Goal: Check status: Check status

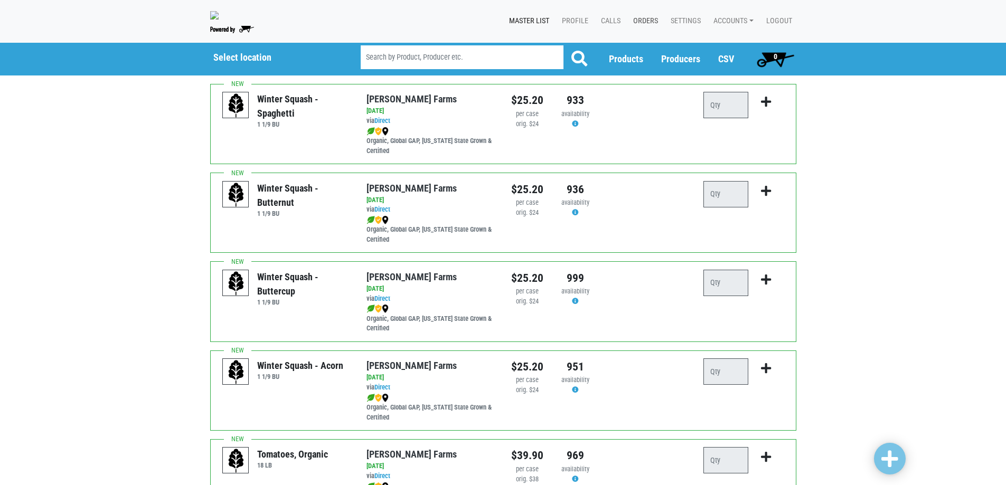
click at [638, 20] on link "Orders" at bounding box center [643, 21] width 37 height 20
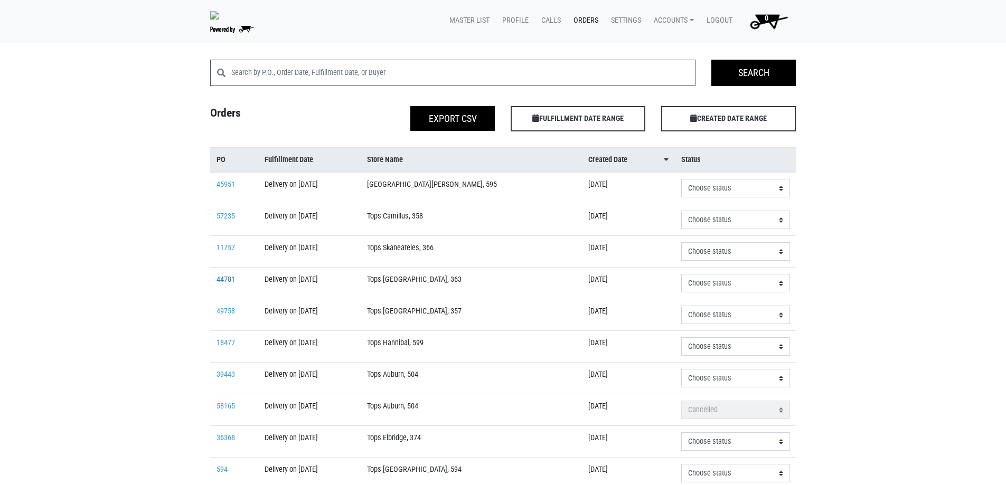
click at [220, 280] on link "44781" at bounding box center [225, 279] width 18 height 9
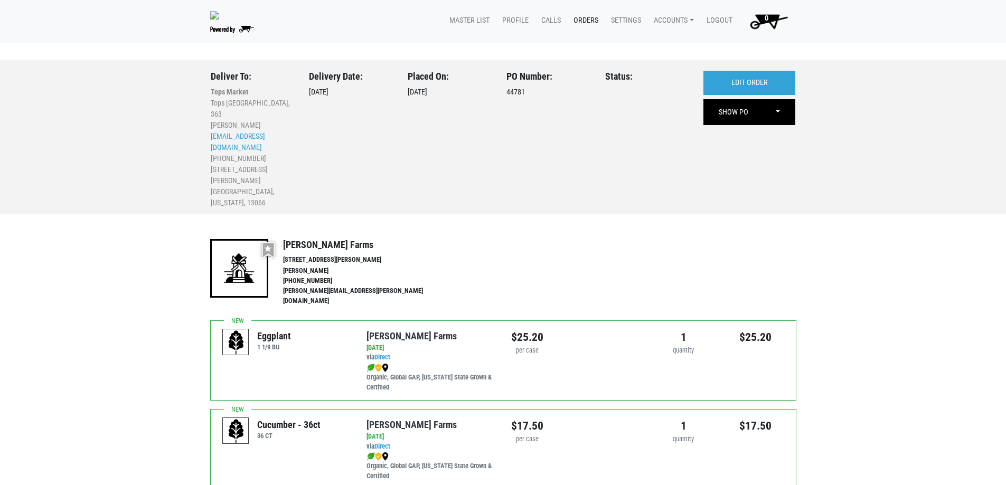
click at [582, 24] on link "Orders" at bounding box center [583, 21] width 37 height 20
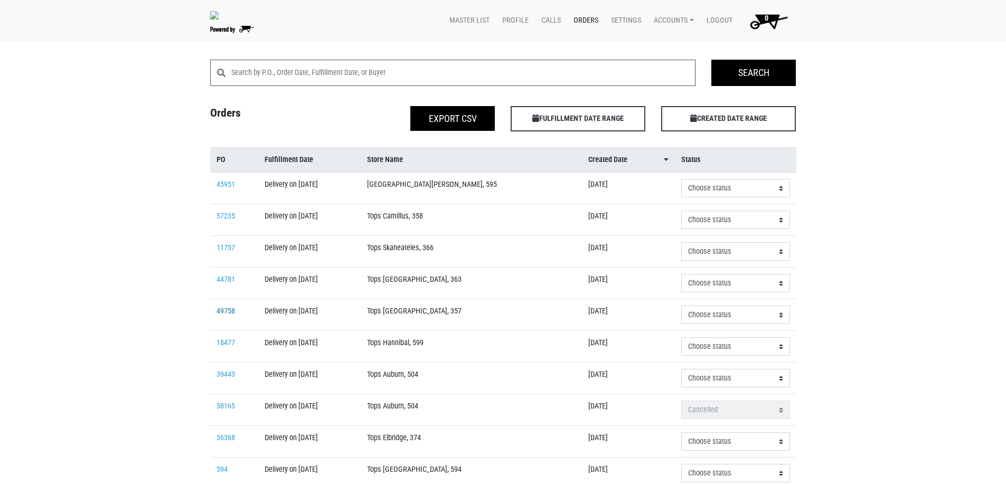
click at [222, 311] on link "49758" at bounding box center [225, 311] width 18 height 9
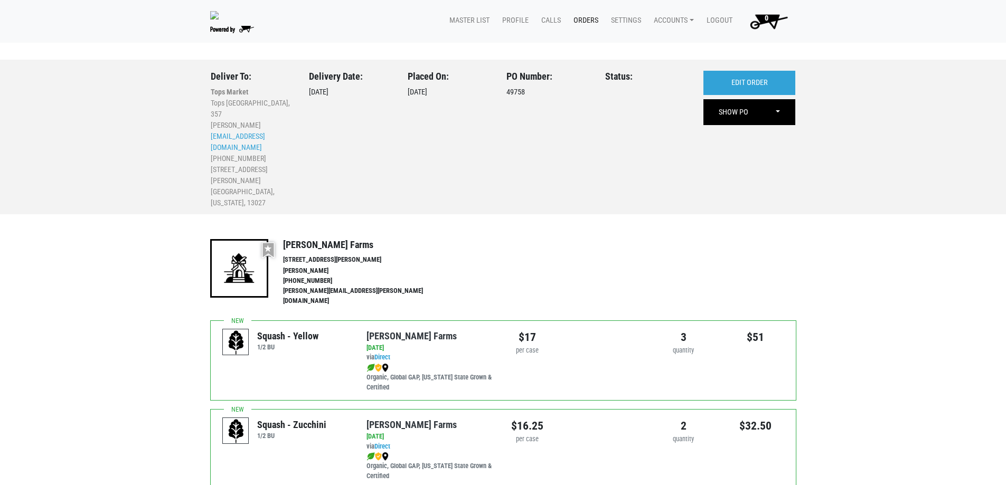
click at [589, 24] on link "Orders" at bounding box center [583, 21] width 37 height 20
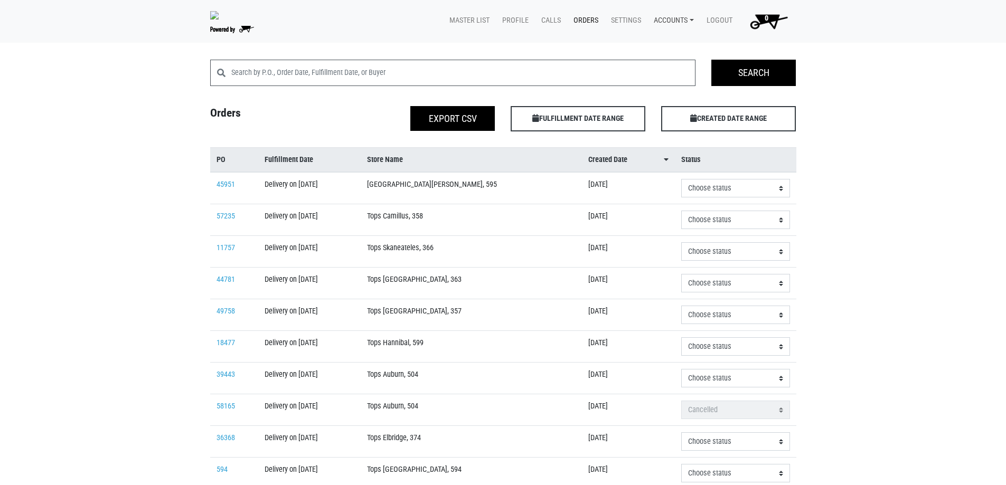
click at [671, 22] on link "Accounts" at bounding box center [671, 21] width 53 height 20
click at [677, 53] on div "Karin Reeves (Growers Hub)" at bounding box center [710, 45] width 130 height 25
click at [682, 20] on link "Accounts" at bounding box center [671, 21] width 53 height 20
click at [682, 42] on link "Karin Reeves (Growers Hub)" at bounding box center [710, 45] width 129 height 16
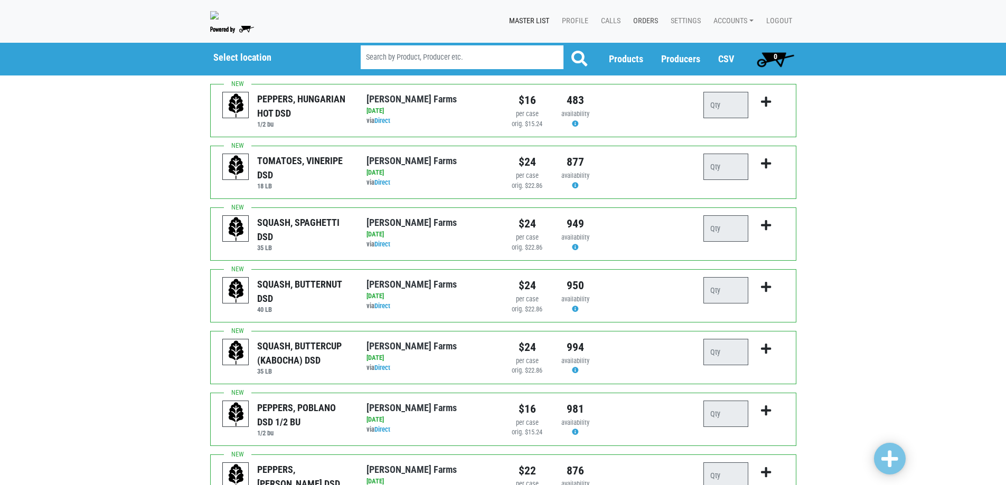
click at [639, 23] on link "Orders" at bounding box center [643, 21] width 37 height 20
